Goal: Task Accomplishment & Management: Use online tool/utility

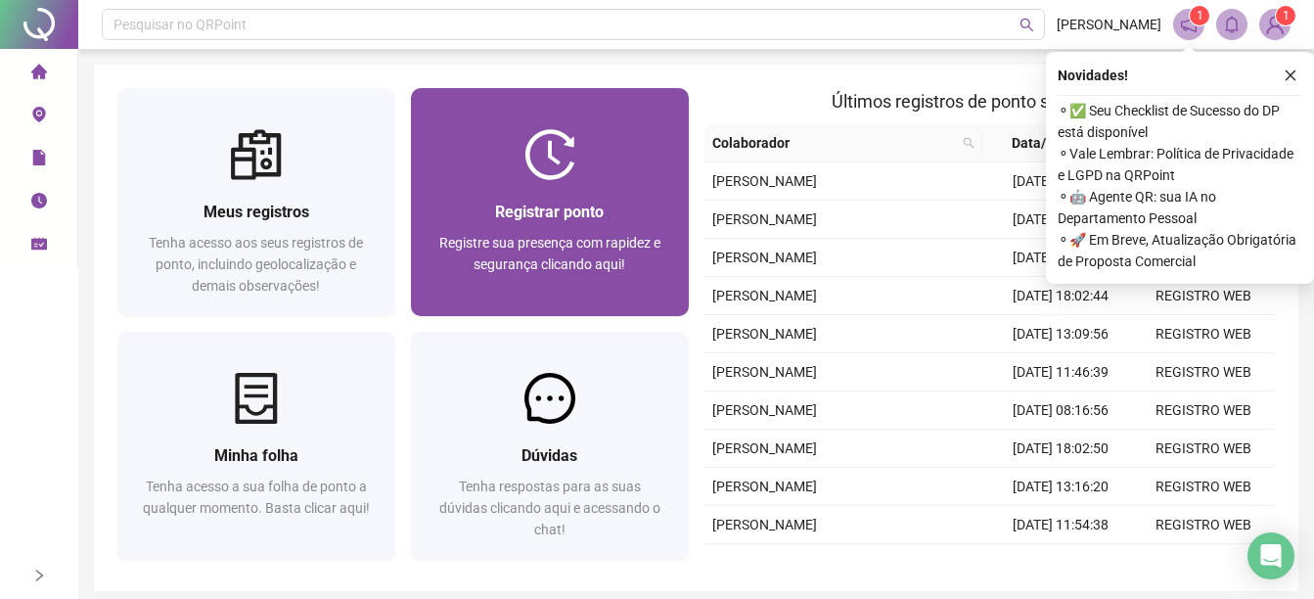
click at [630, 240] on span "Registre sua presença com rapidez e segurança clicando aqui!" at bounding box center [549, 253] width 221 height 37
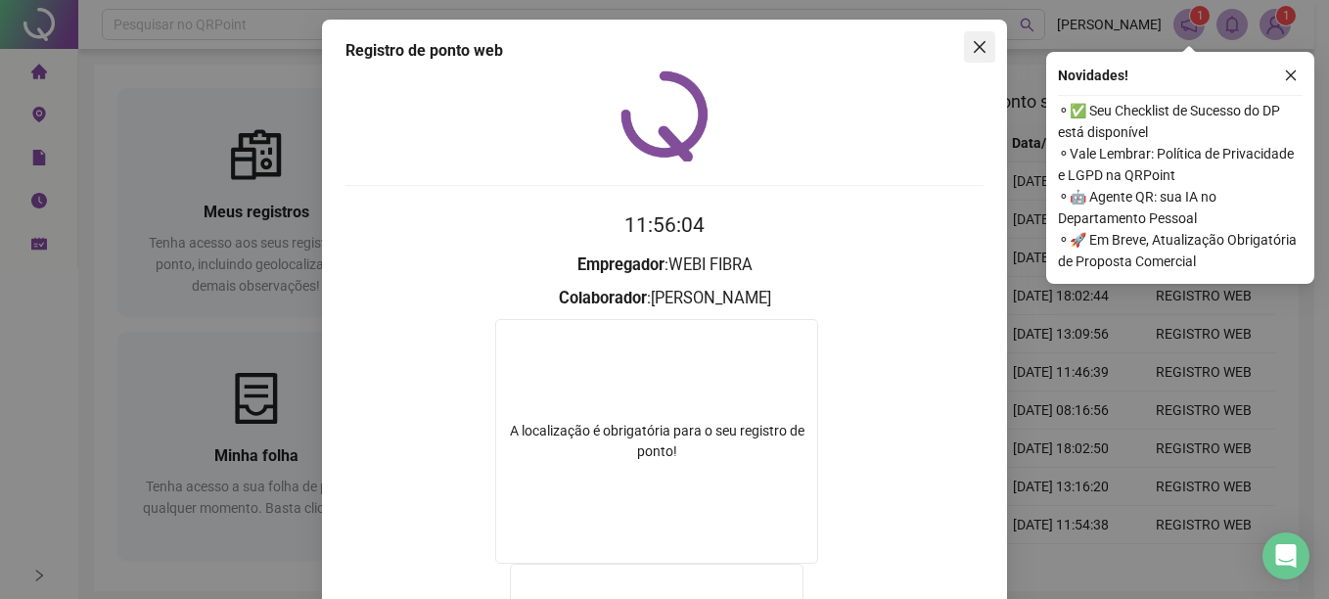
click at [973, 61] on button "Close" at bounding box center [979, 46] width 31 height 31
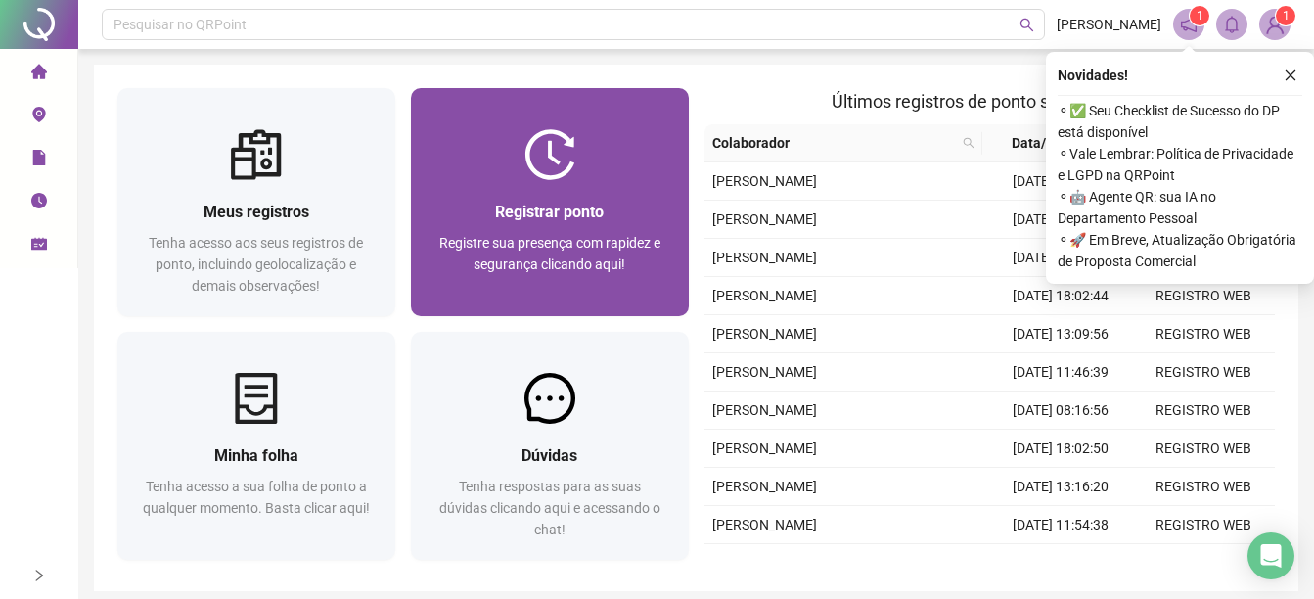
click at [543, 229] on div "Registrar ponto Registre sua presença com rapidez e segurança clicando aqui!" at bounding box center [549, 248] width 231 height 97
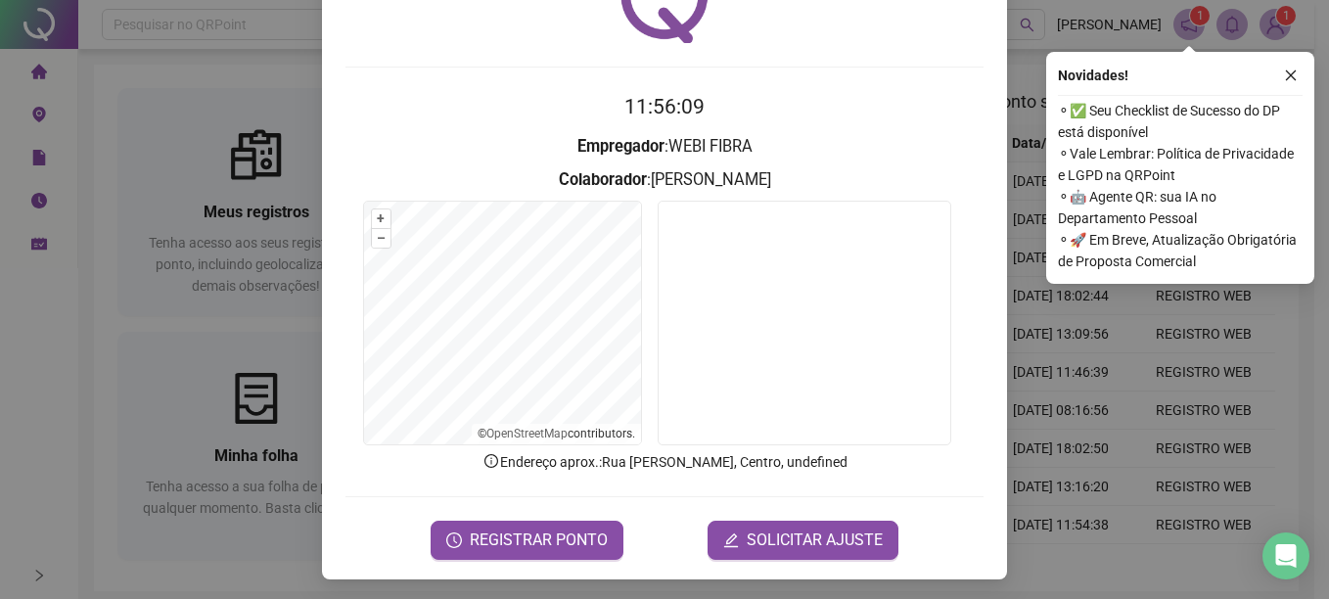
scroll to position [122, 0]
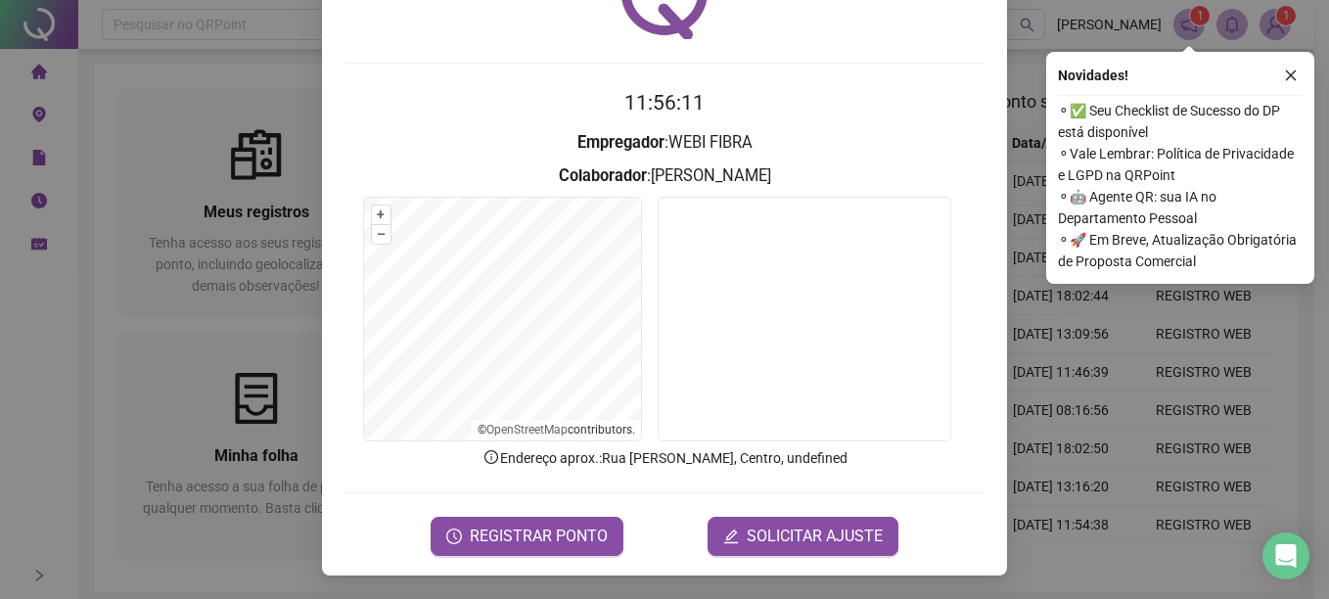
click at [546, 559] on div "Registro de ponto web 11:56:11 Empregador : WEBI FIBRA Colaborador : [PERSON_NA…" at bounding box center [664, 236] width 685 height 678
click at [542, 546] on span "REGISTRAR PONTO" at bounding box center [539, 535] width 138 height 23
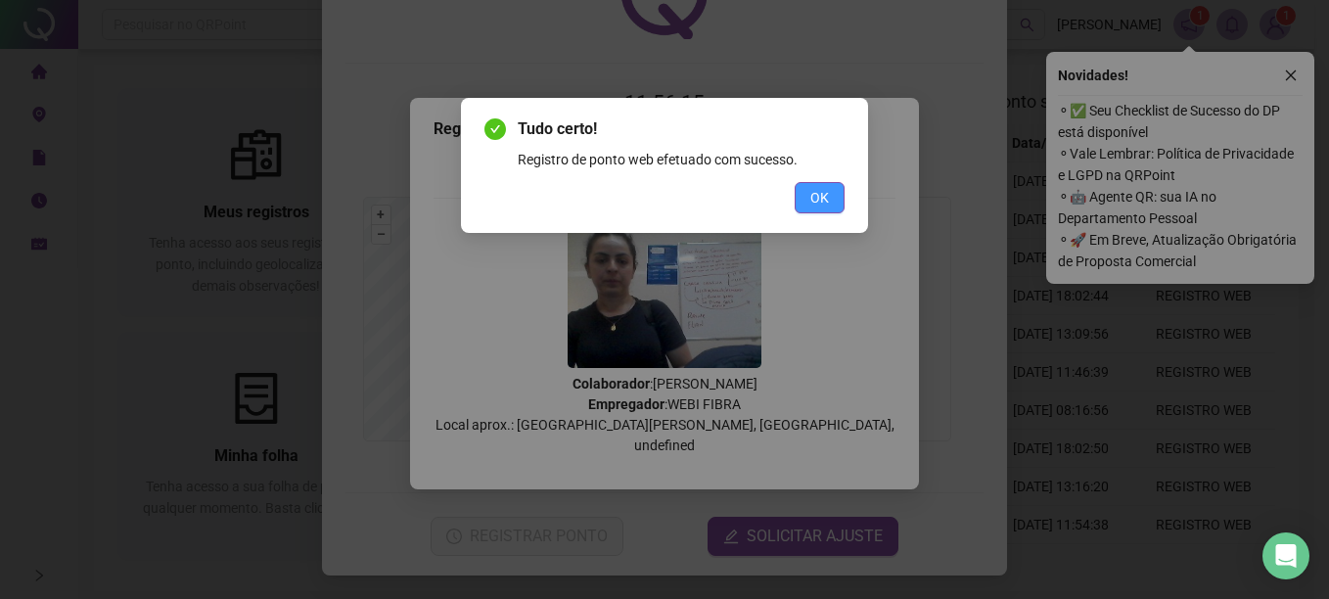
click at [814, 191] on span "OK" at bounding box center [819, 198] width 19 height 22
